Goal: Navigation & Orientation: Find specific page/section

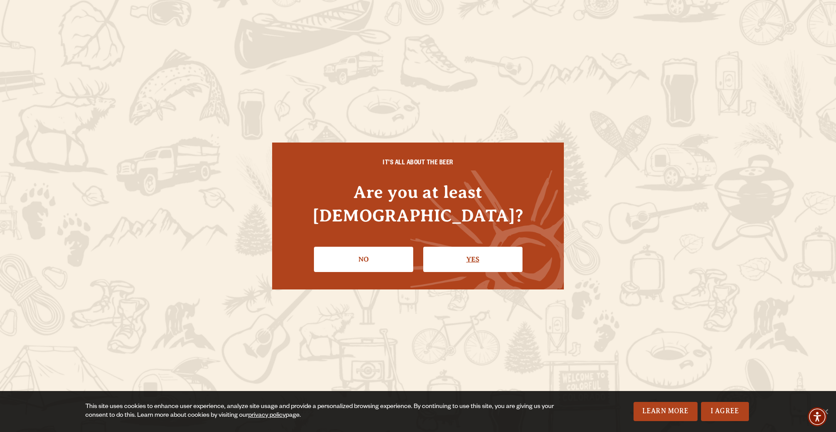
click at [461, 256] on link "Yes" at bounding box center [472, 258] width 99 height 25
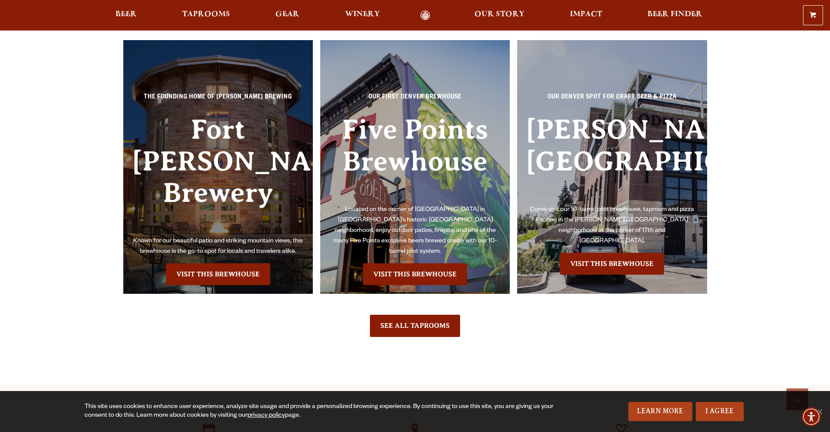
scroll to position [2035, 0]
click at [228, 263] on link "Visit this Brewhouse" at bounding box center [218, 274] width 104 height 22
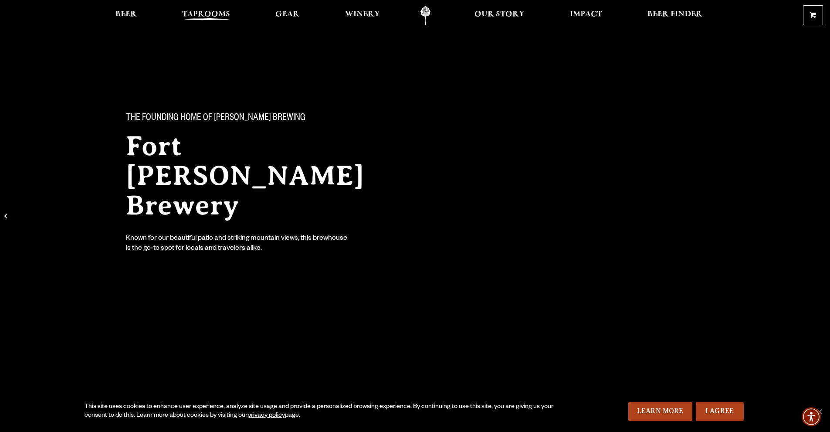
click at [218, 18] on span "Taprooms" at bounding box center [206, 14] width 48 height 7
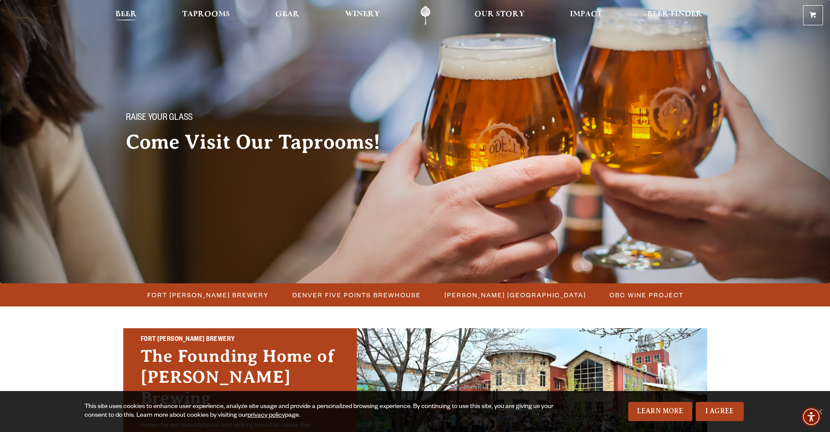
click at [132, 12] on span "Beer" at bounding box center [125, 14] width 21 height 7
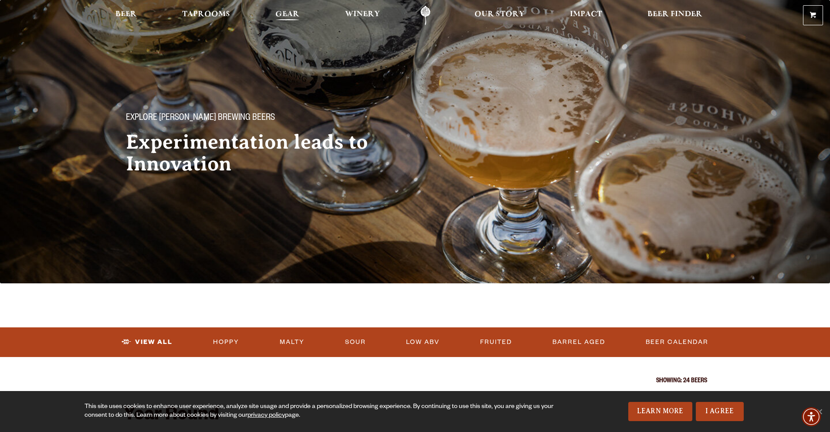
click at [293, 15] on span "Gear" at bounding box center [287, 14] width 24 height 7
click at [500, 8] on link "Our Story" at bounding box center [499, 16] width 61 height 20
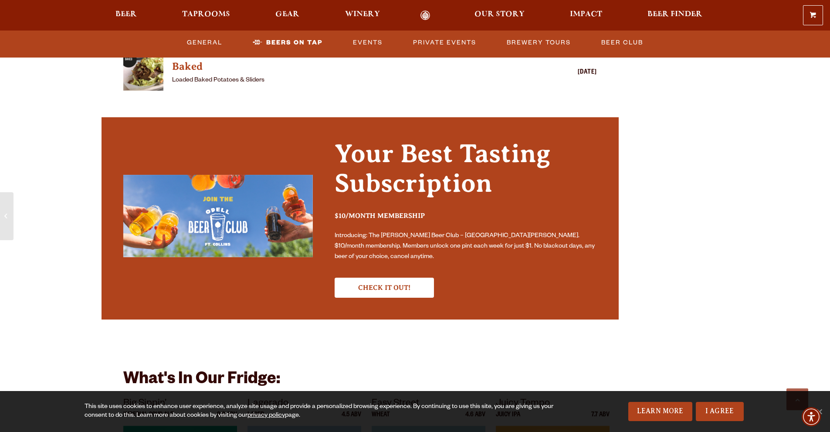
scroll to position [2614, 0]
